Goal: Browse casually: Explore the website without a specific task or goal

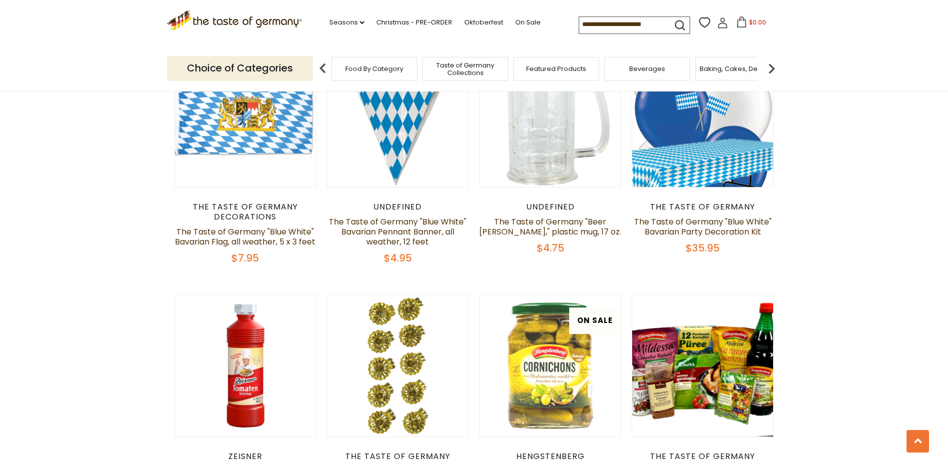
scroll to position [1799, 0]
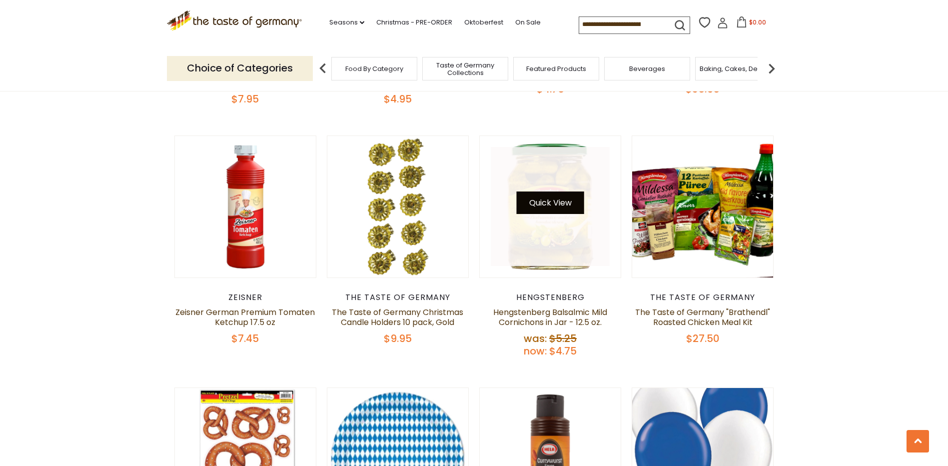
click at [561, 191] on button "Quick View" at bounding box center [550, 202] width 67 height 22
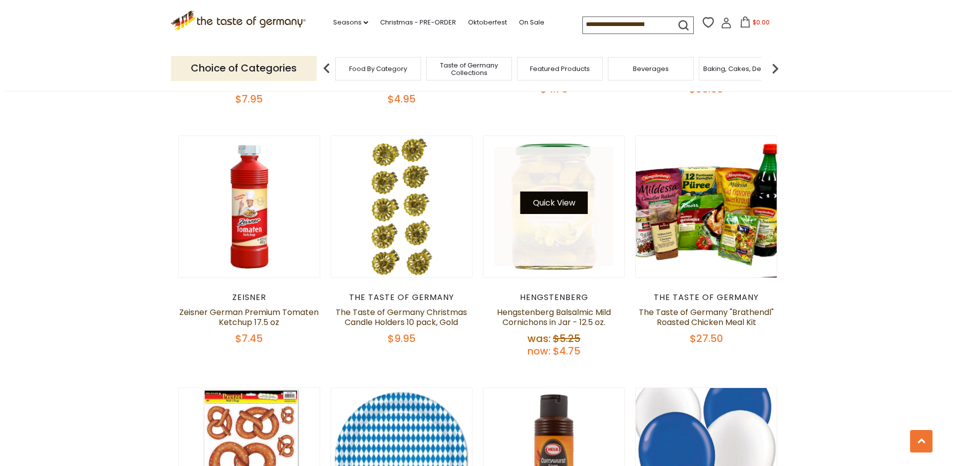
scroll to position [1801, 0]
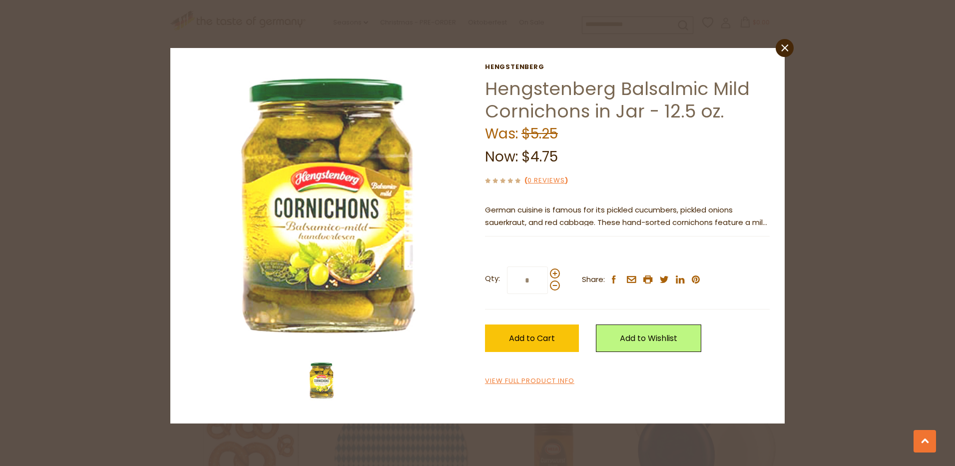
click at [726, 221] on p "German cuisine is famous for its pickled cucumbers, pickled onions sauerkraut, …" at bounding box center [627, 216] width 285 height 25
click at [533, 382] on link "View Full Product Info" at bounding box center [529, 381] width 89 height 10
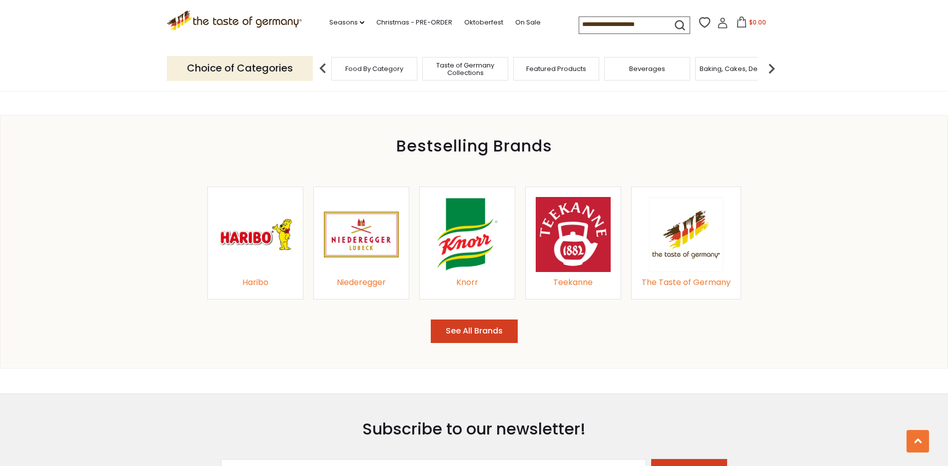
scroll to position [1099, 0]
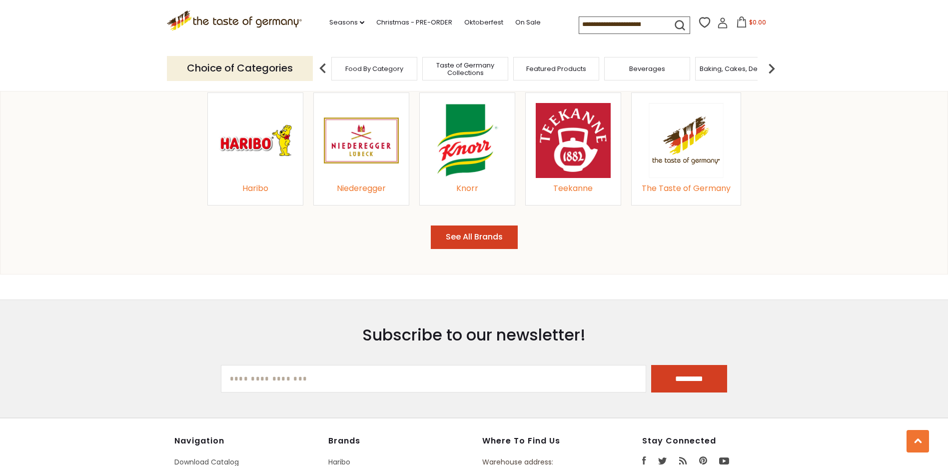
click at [467, 145] on img at bounding box center [467, 140] width 75 height 75
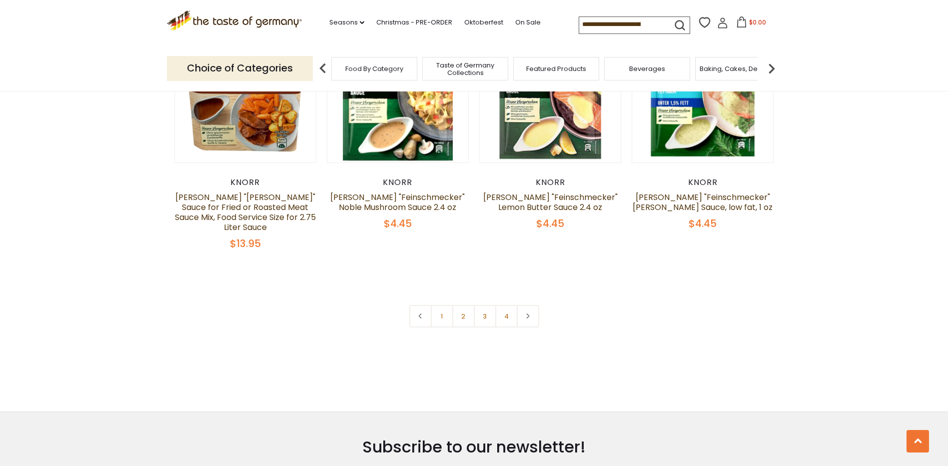
scroll to position [2148, 0]
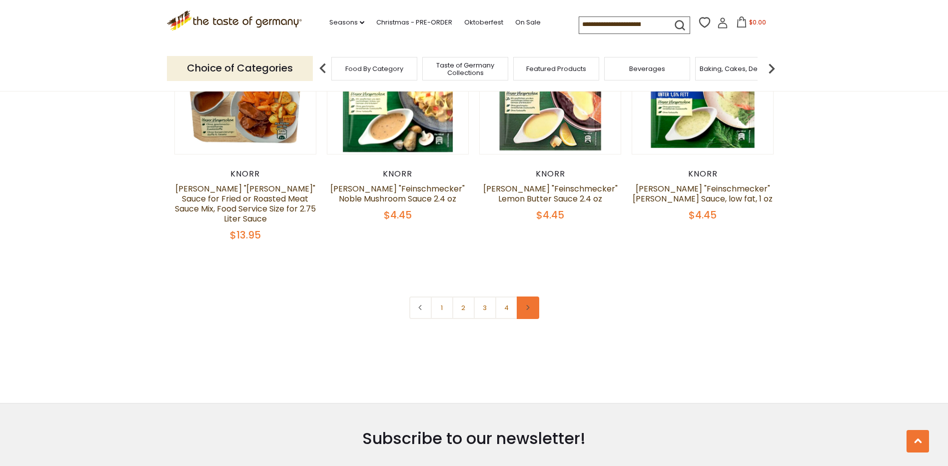
click at [528, 305] on use at bounding box center [528, 307] width 3 height 5
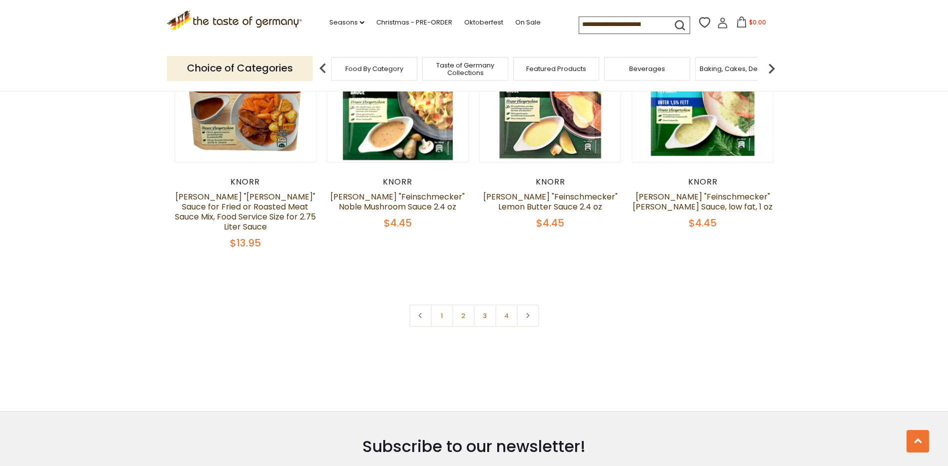
scroll to position [2148, 0]
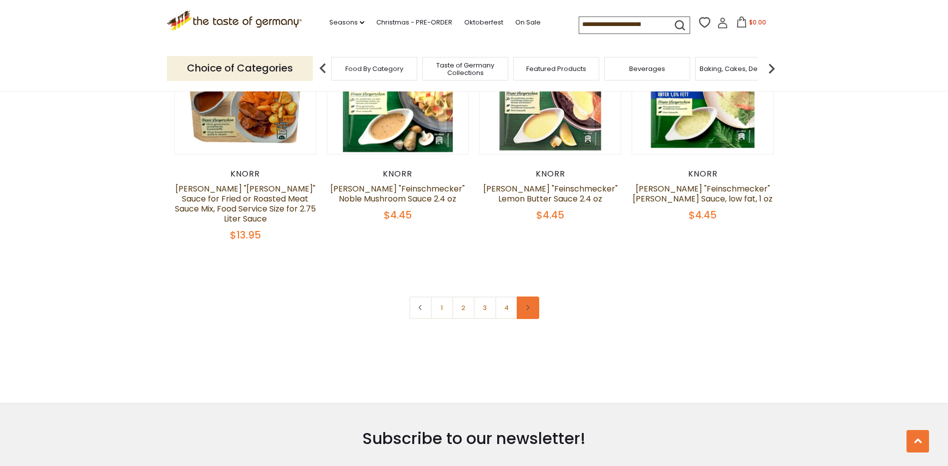
click at [528, 296] on link at bounding box center [528, 307] width 22 height 22
click at [530, 305] on icon at bounding box center [528, 307] width 6 height 5
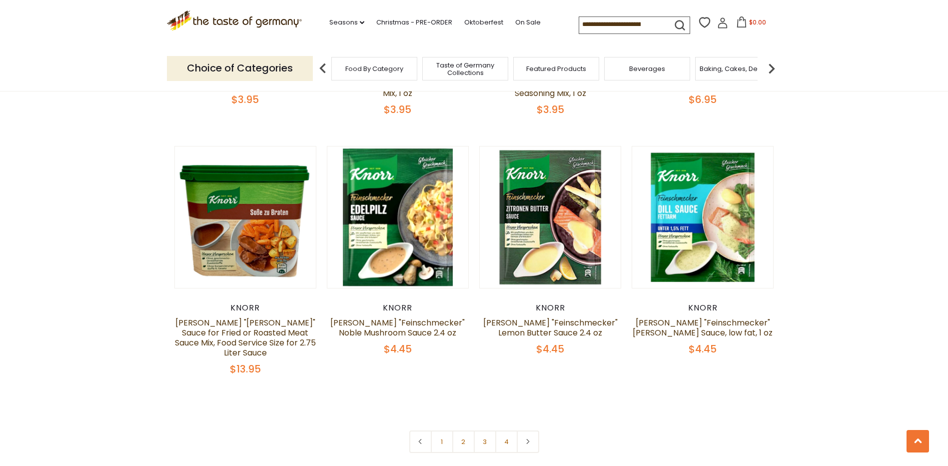
scroll to position [1998, 0]
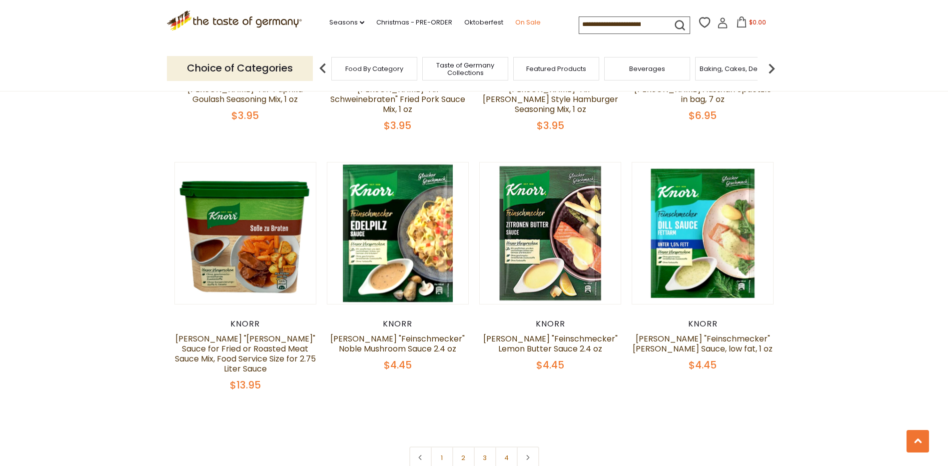
click at [523, 21] on link "On Sale" at bounding box center [527, 22] width 25 height 11
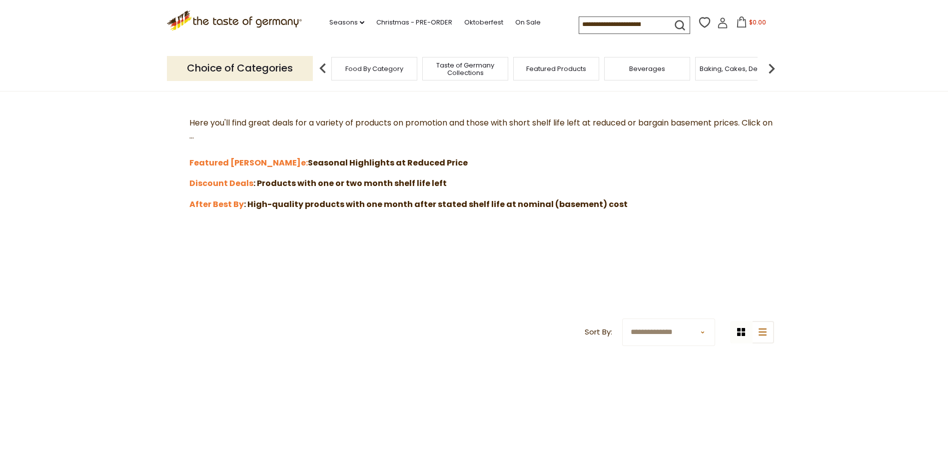
scroll to position [300, 0]
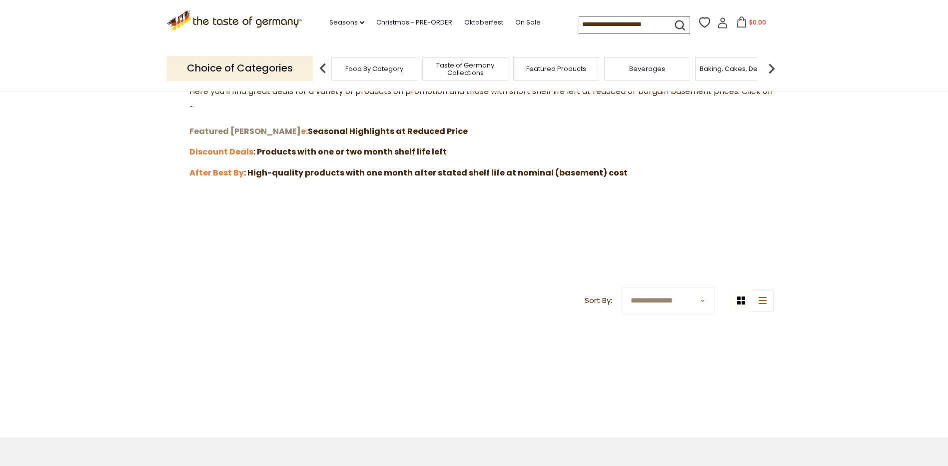
click at [218, 130] on strong "Featured Sal" at bounding box center [244, 130] width 111 height 11
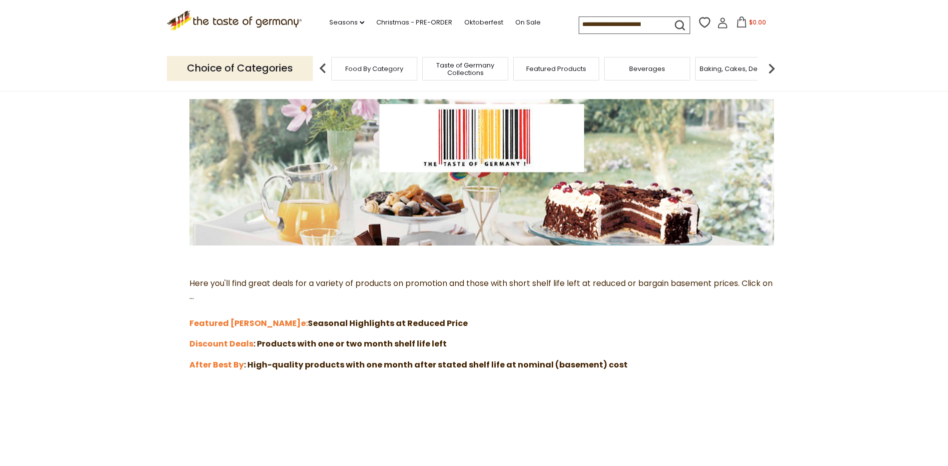
scroll to position [100, 0]
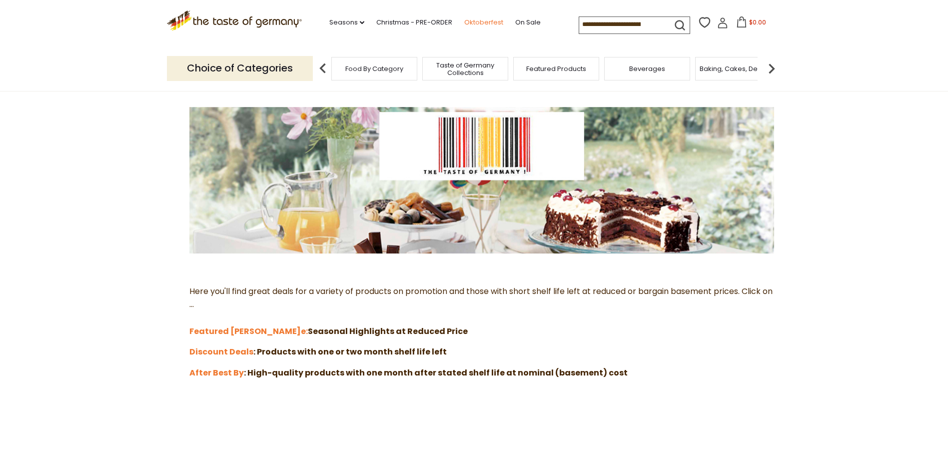
click at [475, 22] on link "Oktoberfest" at bounding box center [483, 22] width 39 height 11
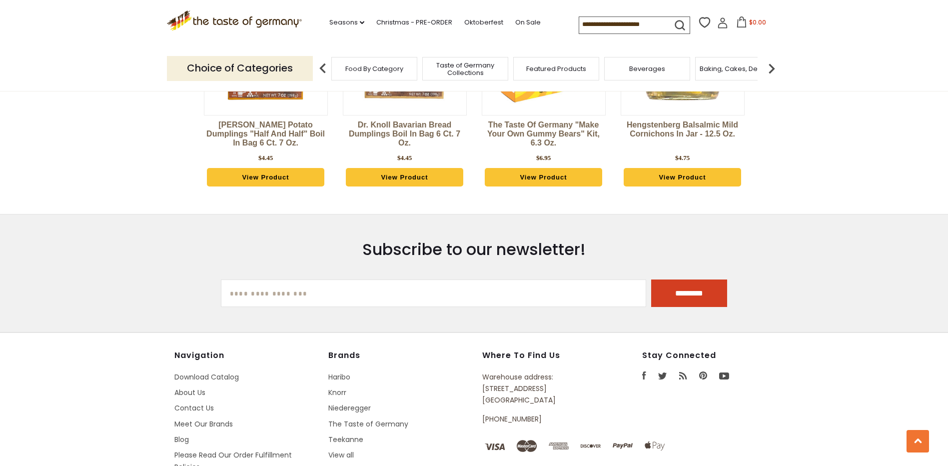
scroll to position [862, 0]
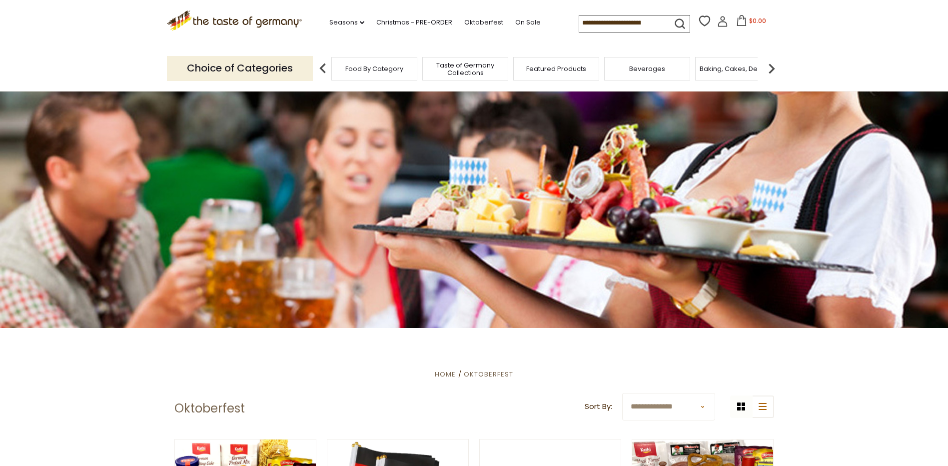
click at [553, 70] on span "Featured Products" at bounding box center [556, 68] width 60 height 7
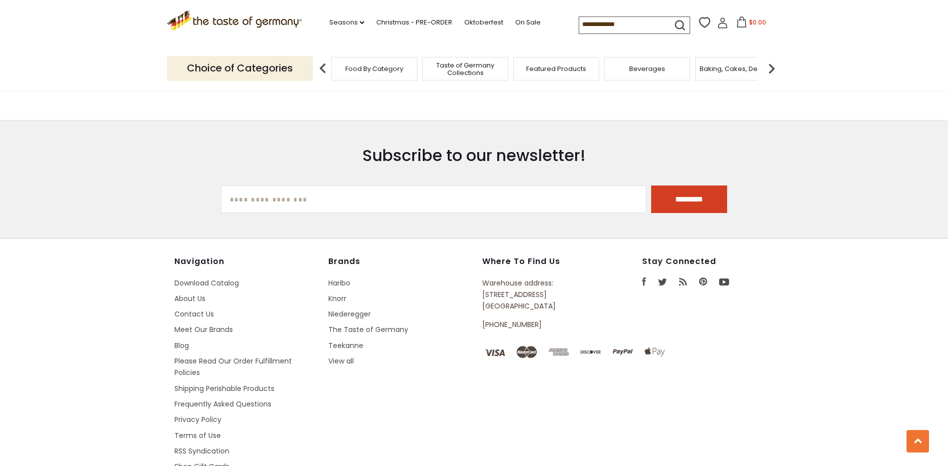
scroll to position [1199, 0]
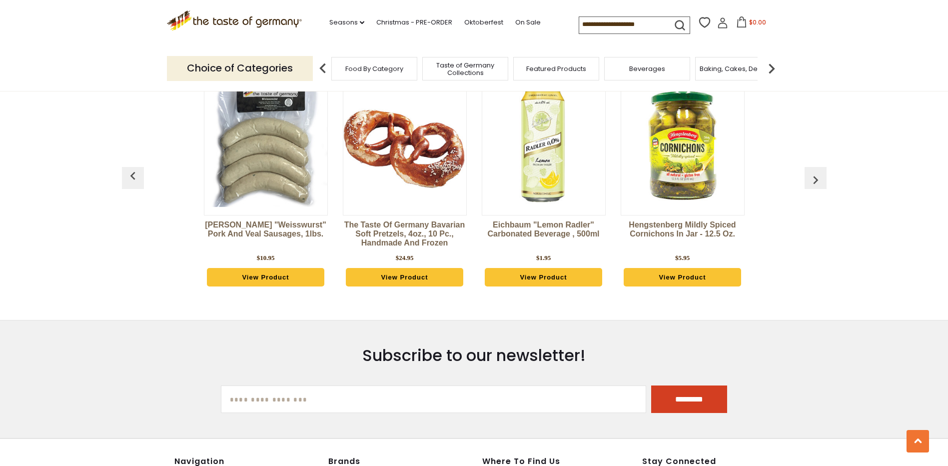
click at [280, 161] on img at bounding box center [265, 145] width 123 height 123
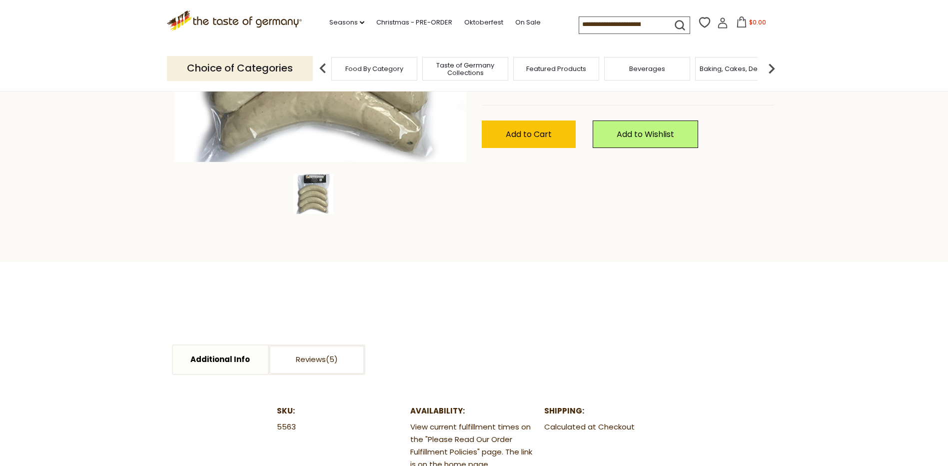
scroll to position [150, 0]
